Goal: Task Accomplishment & Management: Manage account settings

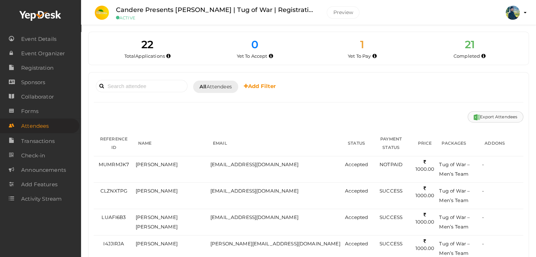
click at [496, 116] on button "Export Attendees" at bounding box center [496, 116] width 56 height 11
